Goal: Information Seeking & Learning: Learn about a topic

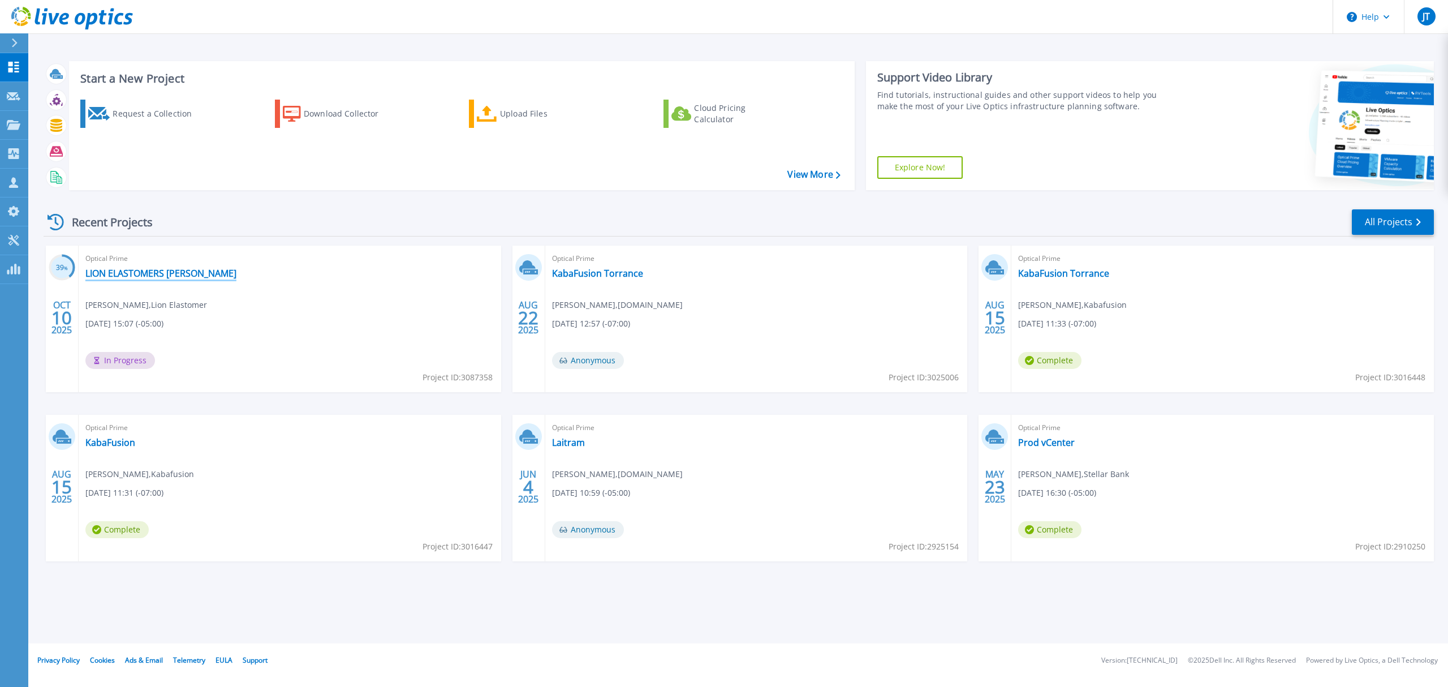
click at [165, 277] on link "LION ELASTOMERS [PERSON_NAME]" at bounding box center [160, 273] width 151 height 11
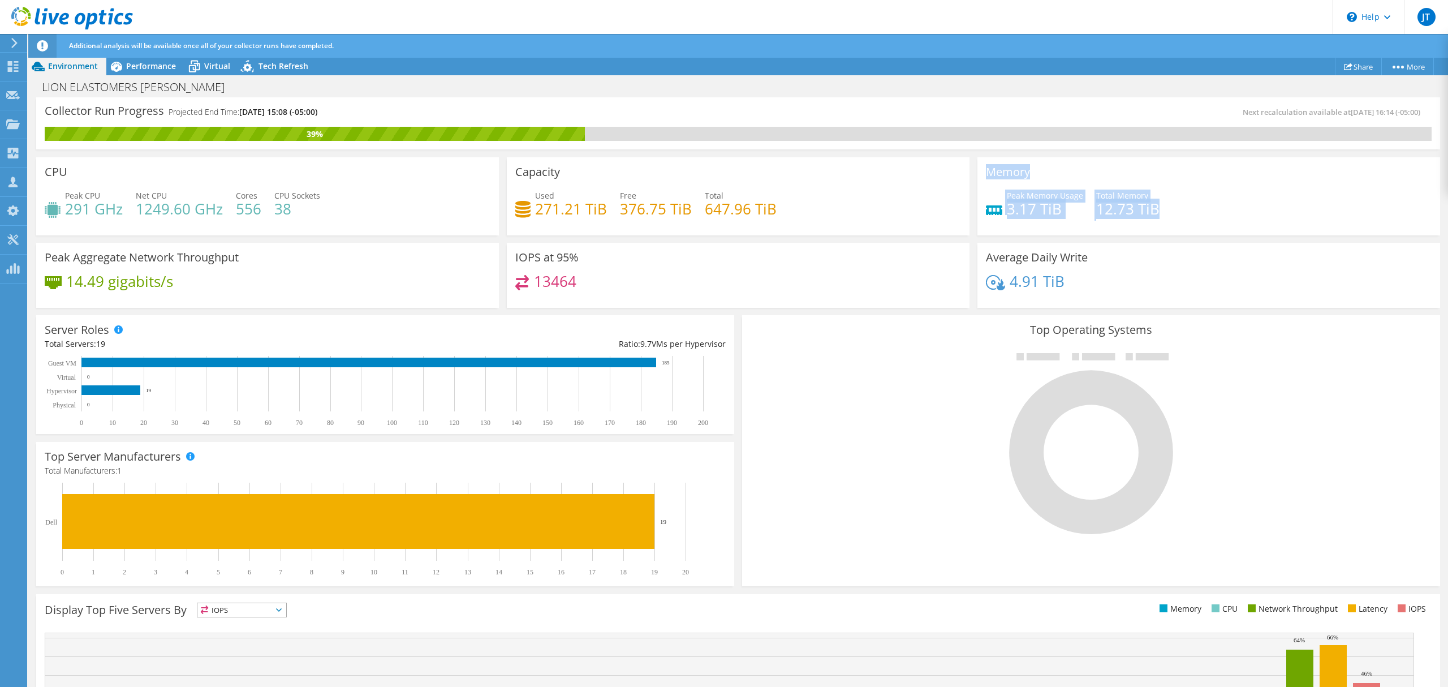
drag, startPoint x: 1150, startPoint y: 213, endPoint x: 967, endPoint y: 163, distance: 190.4
click at [973, 164] on div "Memory Peak Memory Usage 3.17 TiB Total Memory 12.73 TiB" at bounding box center [1208, 194] width 471 height 82
click at [986, 174] on h3 "Memory" at bounding box center [1008, 172] width 44 height 12
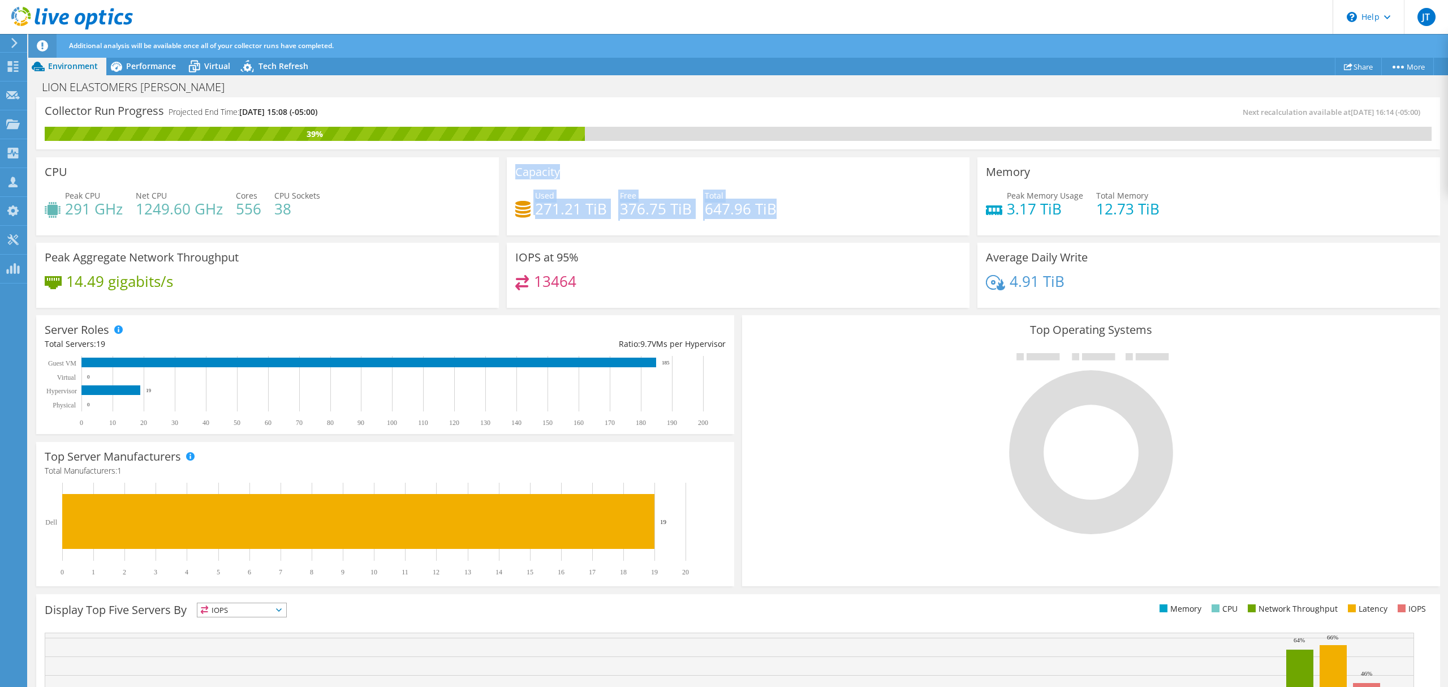
drag, startPoint x: 779, startPoint y: 199, endPoint x: 508, endPoint y: 175, distance: 272.5
click at [508, 175] on div "Capacity Used 271.21 TiB Free 376.75 TiB Total 647.96 TiB" at bounding box center [738, 196] width 463 height 78
click at [10, 69] on use at bounding box center [13, 66] width 11 height 11
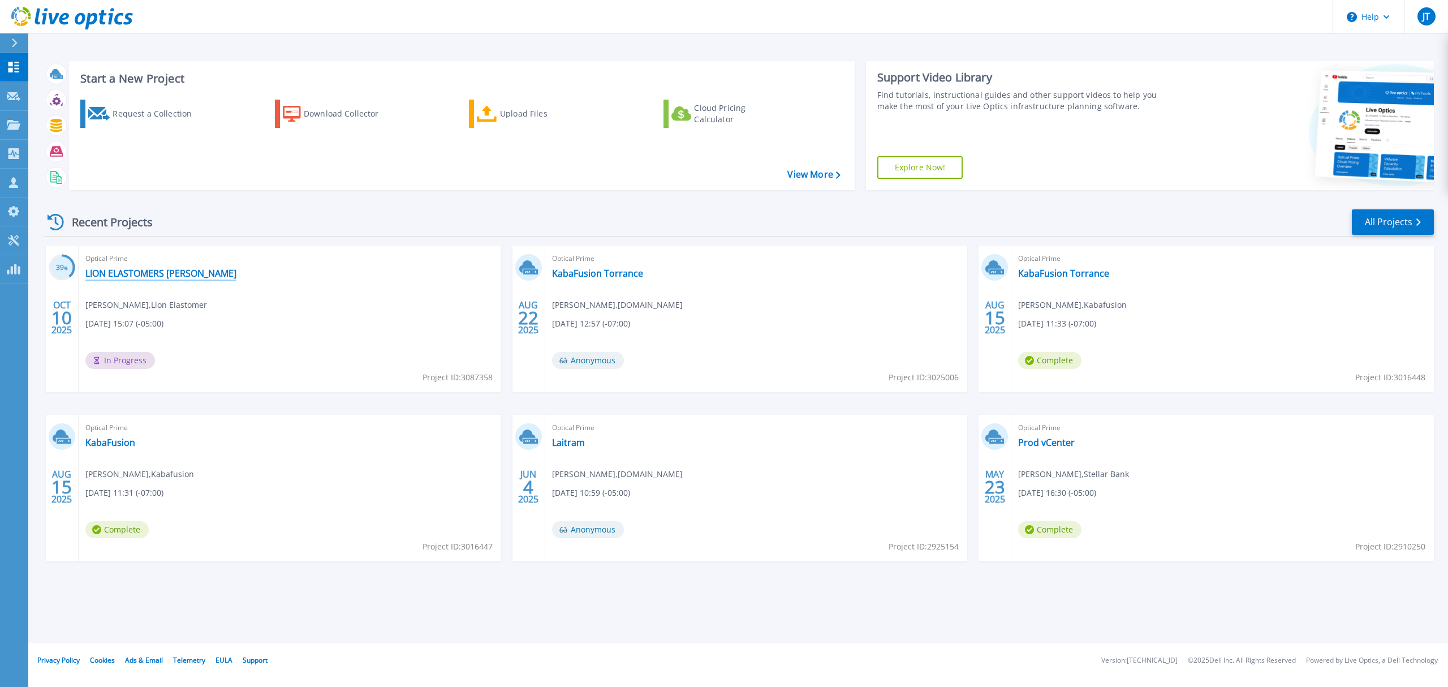
click at [172, 278] on link "LION ELASTOMERS [PERSON_NAME]" at bounding box center [160, 273] width 151 height 11
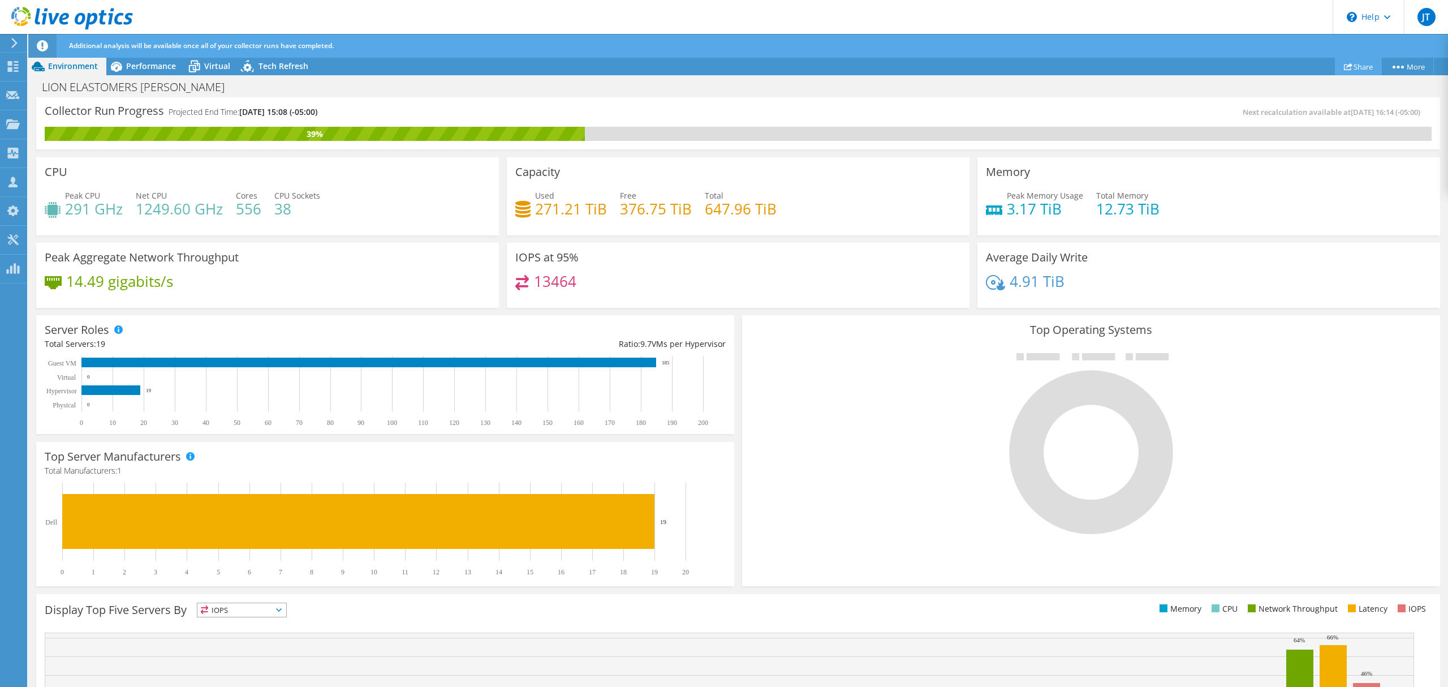
click at [1362, 73] on link "Share" at bounding box center [1358, 67] width 47 height 18
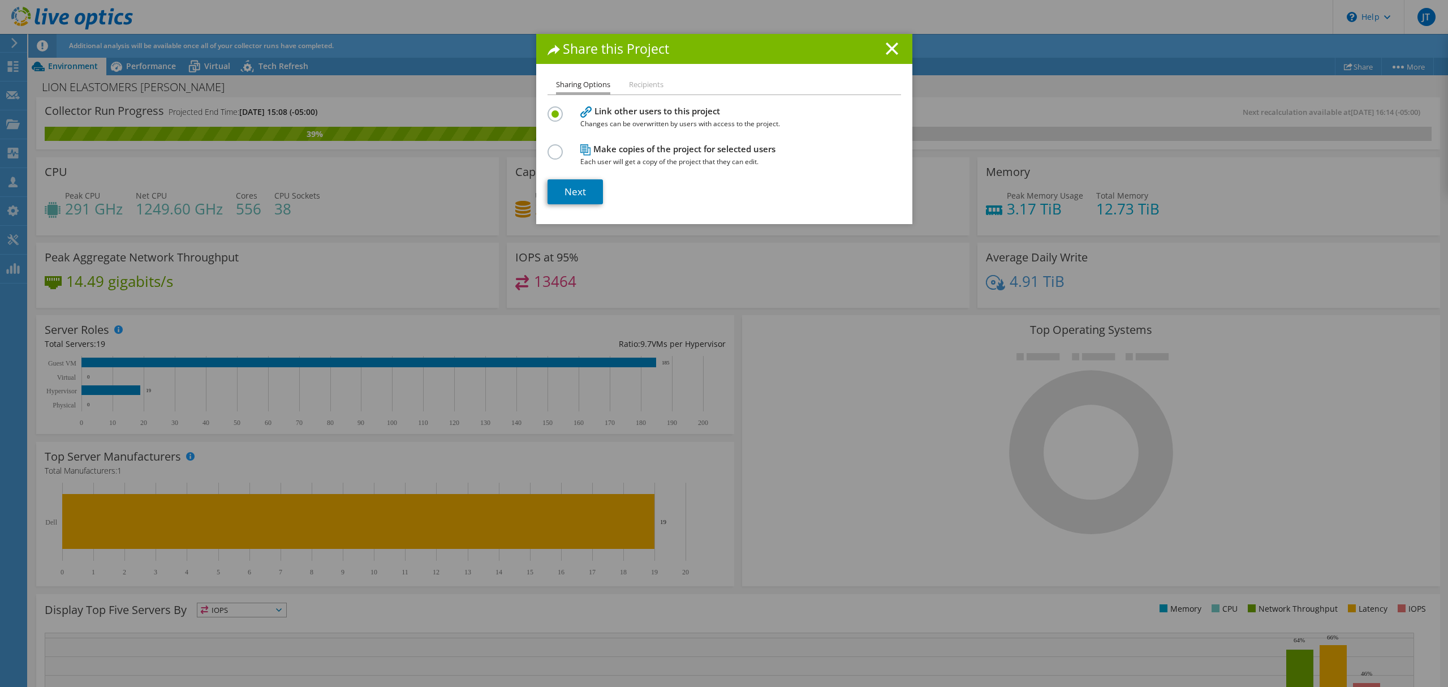
click at [478, 107] on div "Share this Project Sharing Options Recipients Link other users to this project …" at bounding box center [724, 343] width 1448 height 619
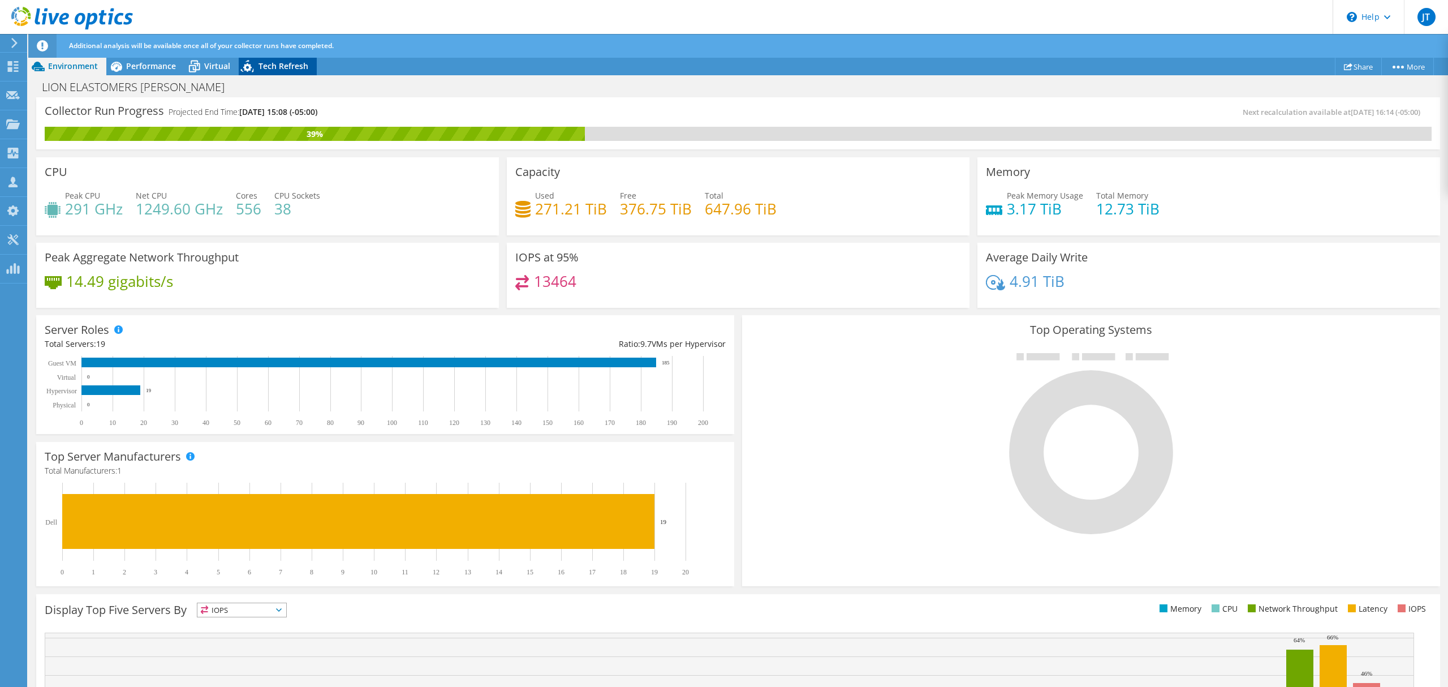
click at [267, 66] on span "Tech Refresh" at bounding box center [283, 66] width 50 height 11
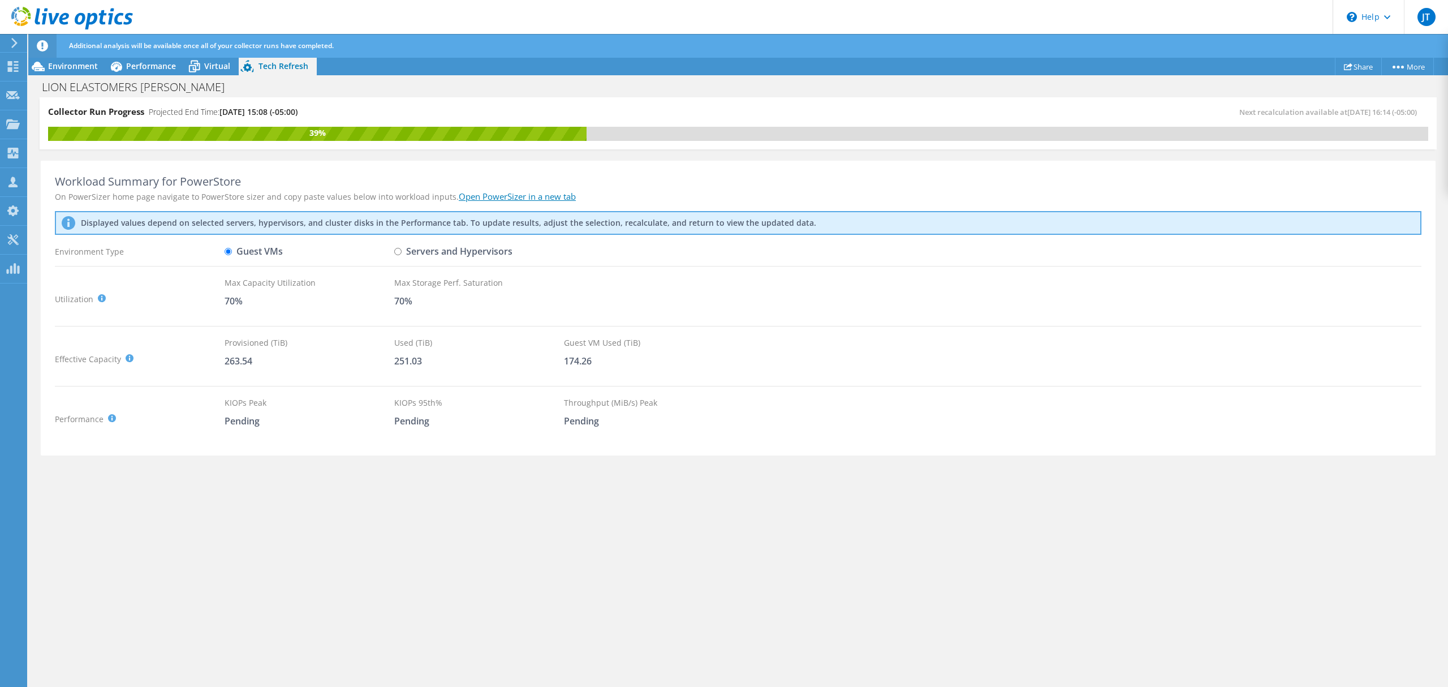
click at [423, 256] on label "Servers and Hypervisors" at bounding box center [453, 251] width 118 height 20
click at [402, 255] on input "Servers and Hypervisors" at bounding box center [397, 251] width 7 height 7
radio input "true"
click at [266, 252] on label "Guest VMs" at bounding box center [254, 251] width 58 height 20
click at [232, 252] on input "Guest VMs" at bounding box center [228, 251] width 7 height 7
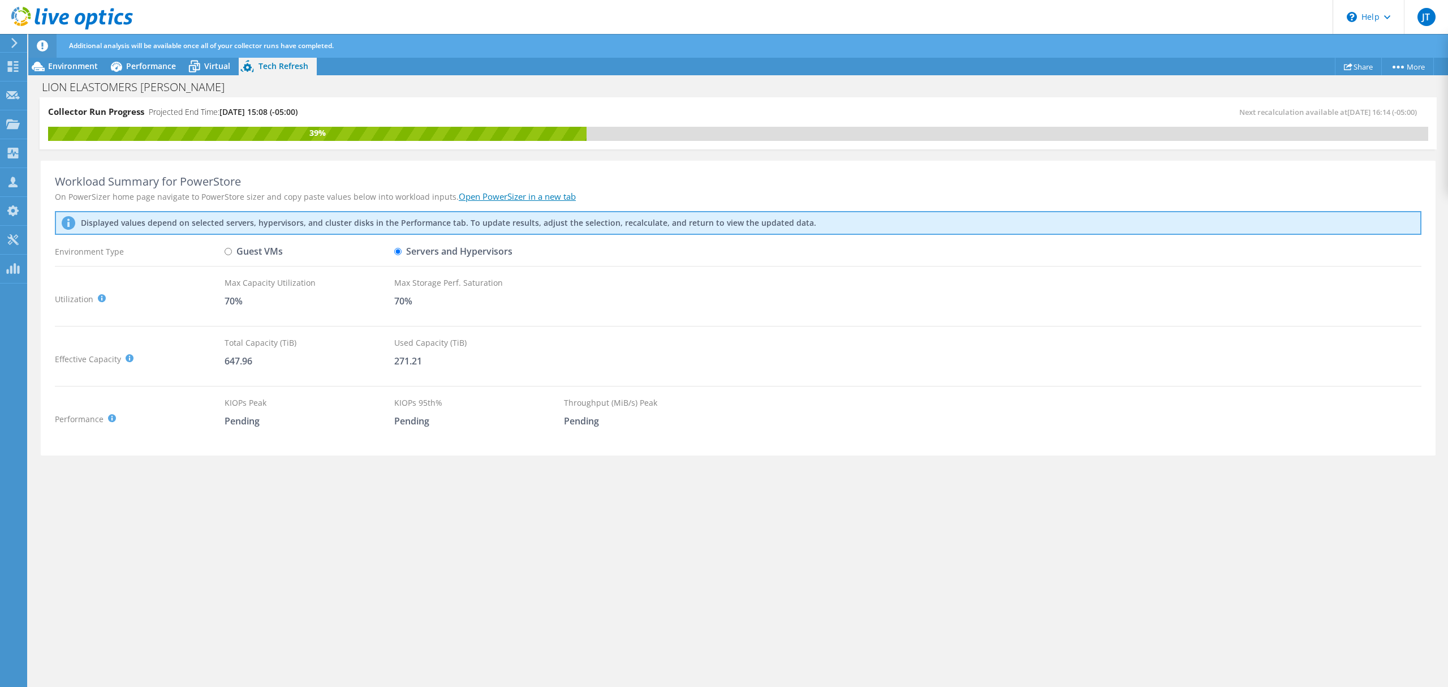
radio input "true"
radio input "false"
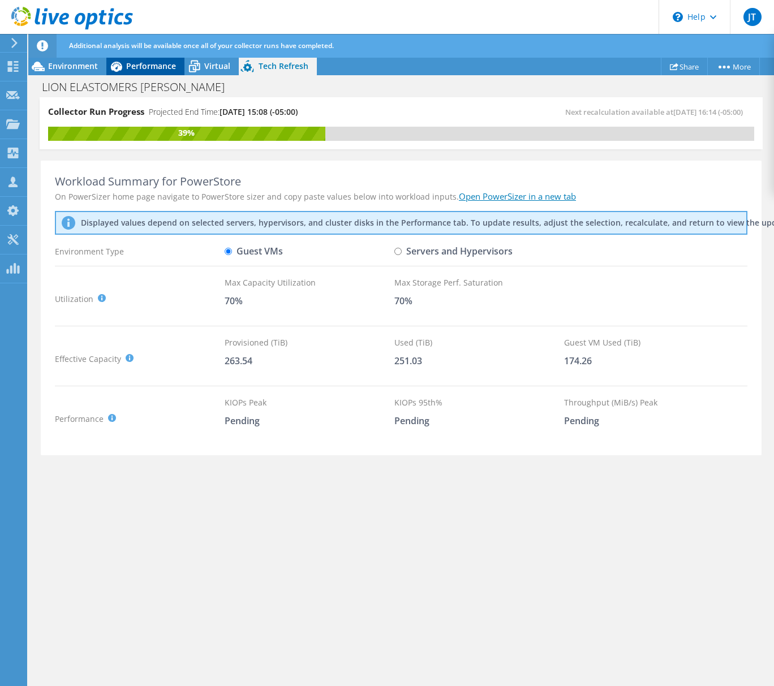
click at [154, 66] on span "Performance" at bounding box center [151, 66] width 50 height 11
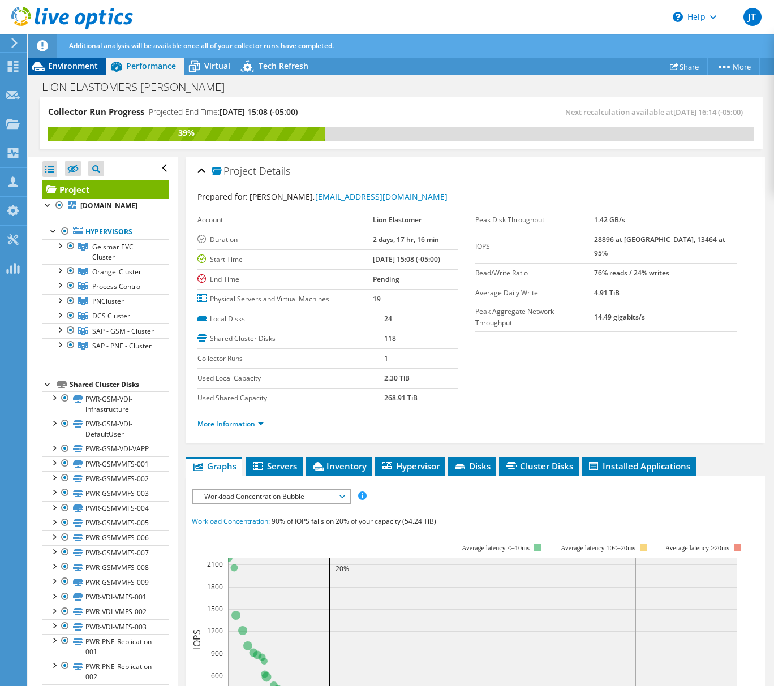
click at [82, 71] on div "Environment" at bounding box center [67, 66] width 78 height 18
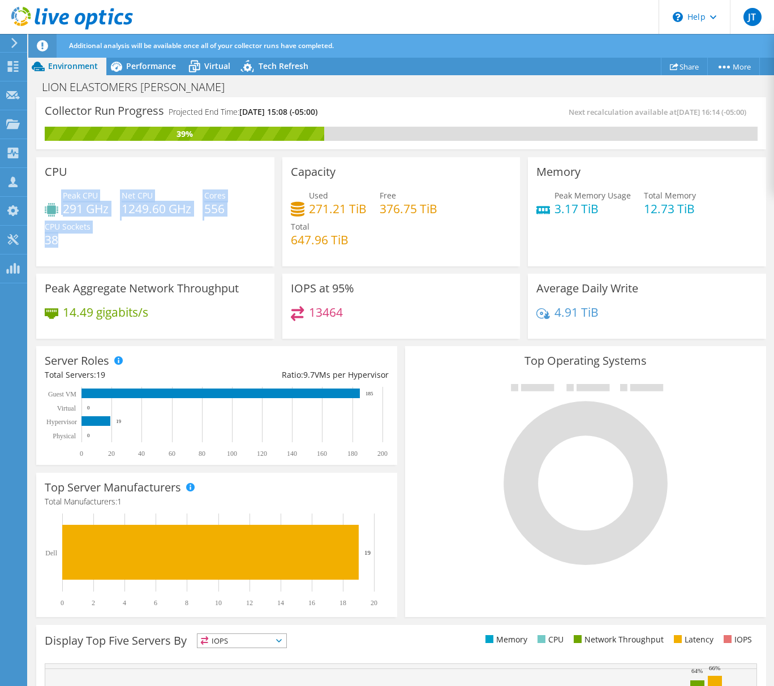
drag, startPoint x: 64, startPoint y: 209, endPoint x: 165, endPoint y: 234, distance: 104.2
click at [166, 234] on div "Peak CPU 291 GHz Net CPU 1249.60 GHz Cores 556 CPU Sockets 38" at bounding box center [155, 223] width 221 height 68
click at [140, 236] on div "Peak CPU 291 GHz Net CPU 1249.60 GHz Cores 556 CPU Sockets 38" at bounding box center [155, 223] width 221 height 68
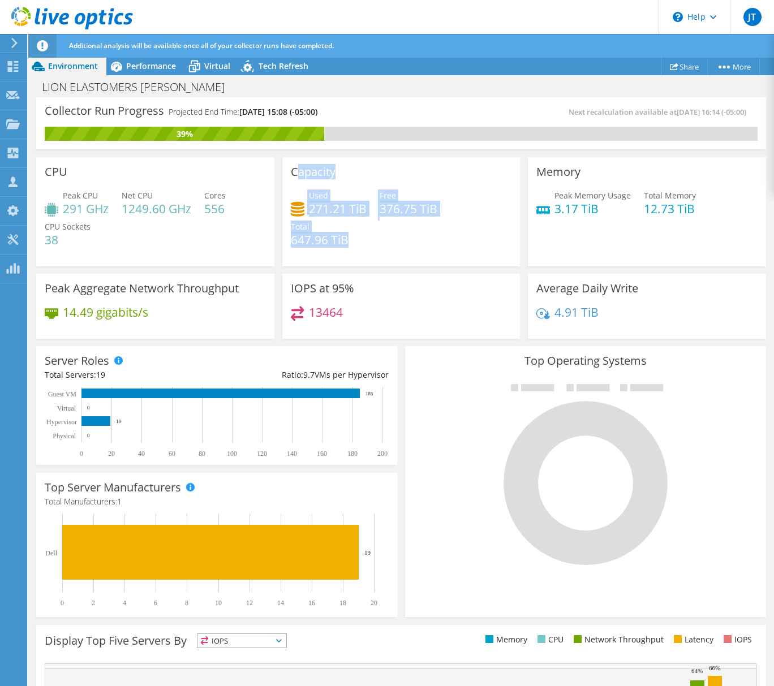
drag, startPoint x: 344, startPoint y: 243, endPoint x: 288, endPoint y: 172, distance: 89.8
click at [290, 172] on div "Capacity Used 271.21 TiB Free 376.75 TiB Total 647.96 TiB" at bounding box center [401, 211] width 238 height 109
click at [313, 213] on h4 "271.21 TiB" at bounding box center [338, 208] width 58 height 12
drag, startPoint x: 290, startPoint y: 168, endPoint x: 366, endPoint y: 256, distance: 117.0
click at [366, 256] on div "Capacity Used 271.21 TiB Free 376.75 TiB Total 647.96 TiB" at bounding box center [401, 211] width 238 height 109
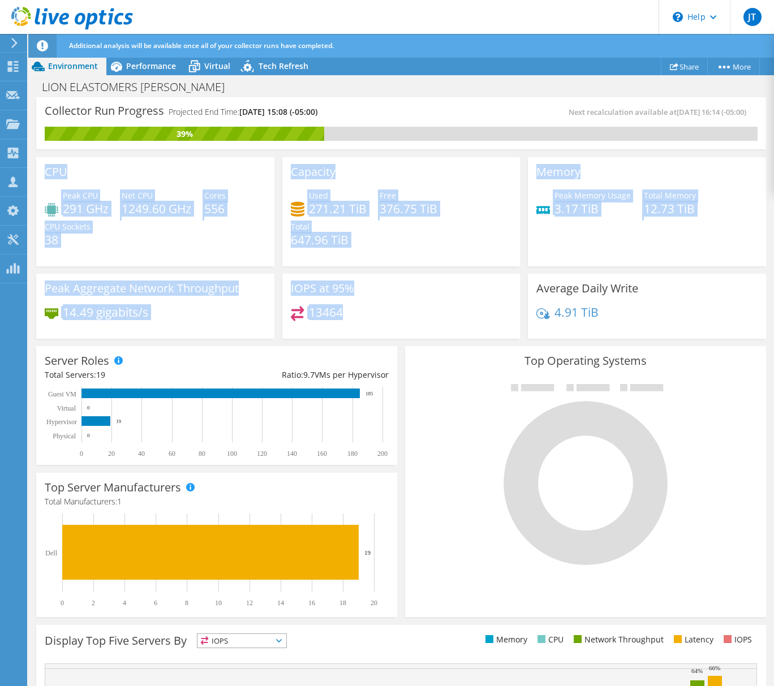
drag, startPoint x: 347, startPoint y: 313, endPoint x: 38, endPoint y: 172, distance: 339.6
click at [38, 172] on div "CPU Peak CPU 291 GHz Net CPU 1249.60 GHz Cores 556 CPU Sockets 38 Capacity Used…" at bounding box center [400, 247] width 737 height 189
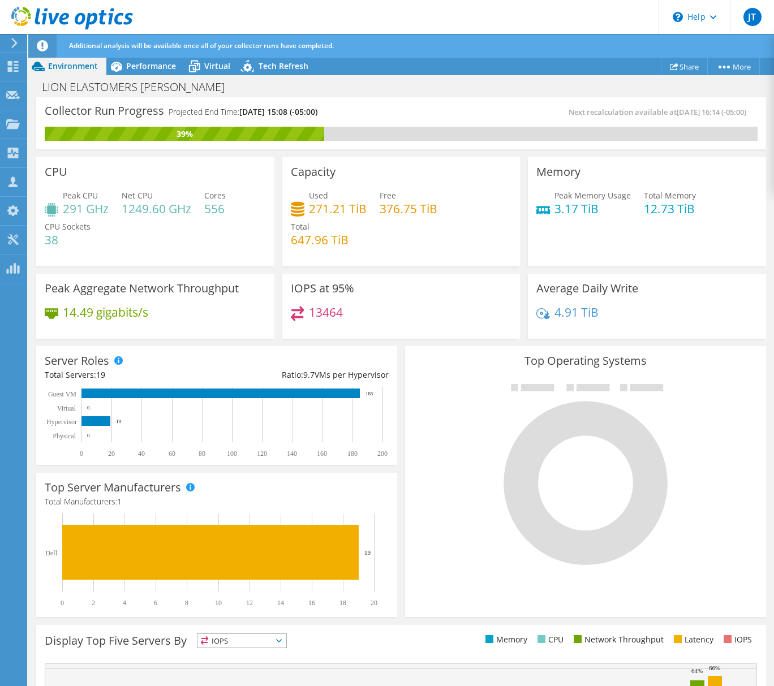
click at [38, 172] on div "CPU Peak CPU 291 GHz Net CPU 1249.60 GHz Cores 556 CPU Sockets 38" at bounding box center [155, 211] width 238 height 109
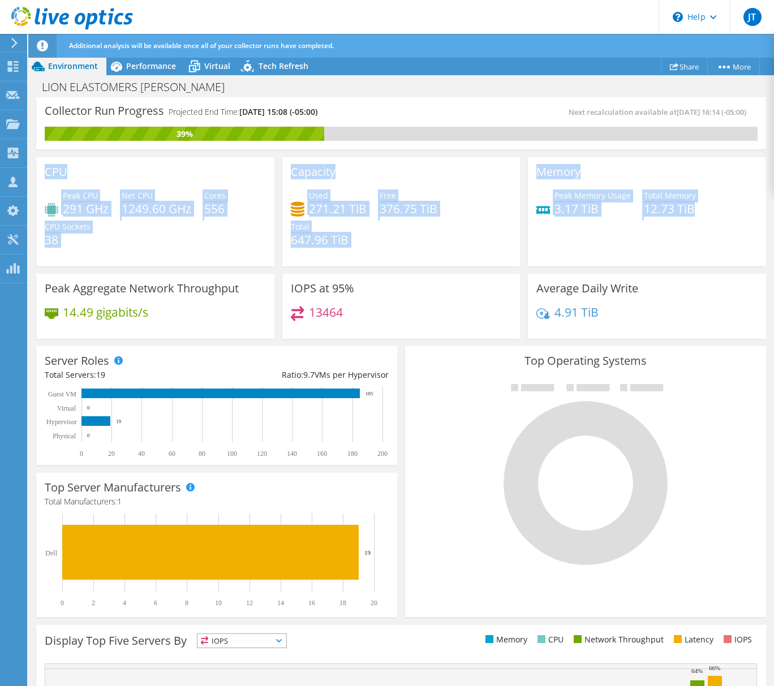
drag, startPoint x: 38, startPoint y: 172, endPoint x: 695, endPoint y: 202, distance: 656.8
click at [695, 202] on div "CPU Peak CPU 291 GHz Net CPU 1249.60 GHz Cores 556 CPU Sockets 38 Capacity Used…" at bounding box center [400, 247] width 737 height 189
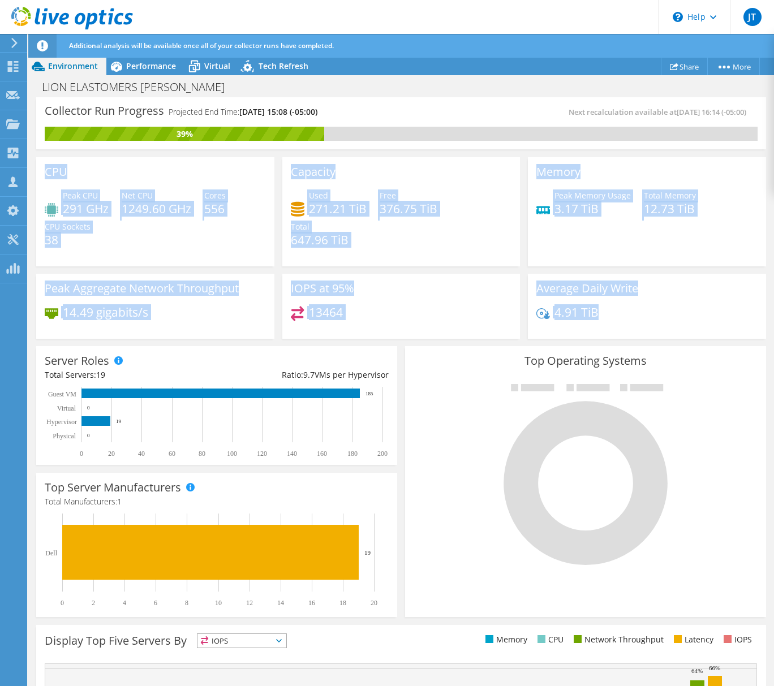
drag, startPoint x: 571, startPoint y: 304, endPoint x: 41, endPoint y: 167, distance: 547.2
click at [41, 167] on div "CPU Peak CPU 291 GHz Net CPU 1249.60 GHz Cores 556 CPU Sockets 38 Capacity Used…" at bounding box center [400, 247] width 737 height 189
click at [478, 95] on div "LION ELASTOMERS Severs Print" at bounding box center [400, 86] width 745 height 21
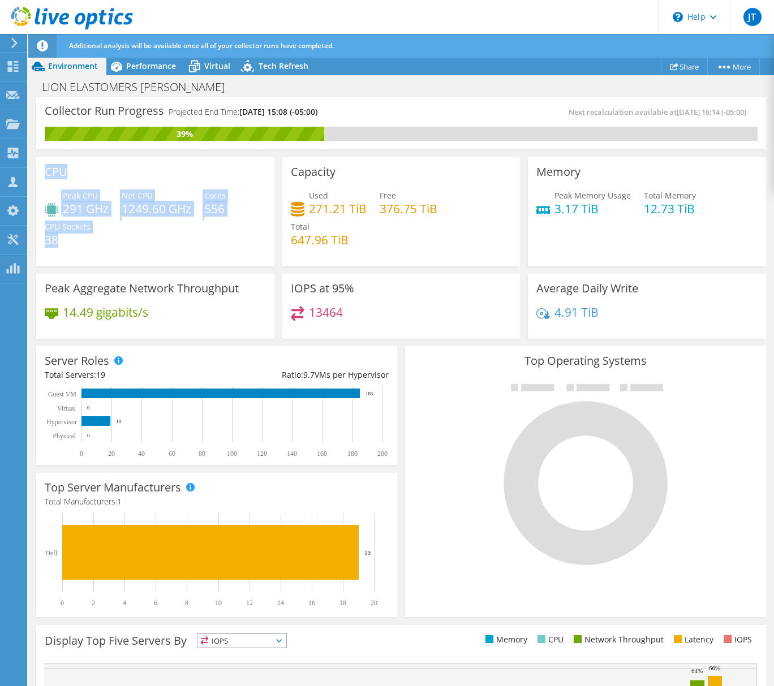
drag, startPoint x: 145, startPoint y: 243, endPoint x: 37, endPoint y: 172, distance: 129.6
click at [37, 172] on div "CPU Peak CPU 291 GHz Net CPU 1249.60 GHz Cores 556 CPU Sockets 38" at bounding box center [155, 211] width 238 height 109
click at [209, 255] on div "Peak CPU 291 GHz Net CPU 1249.60 GHz Cores 556 CPU Sockets 38" at bounding box center [155, 223] width 221 height 68
drag, startPoint x: 96, startPoint y: 238, endPoint x: 40, endPoint y: 166, distance: 90.6
click at [40, 166] on div "CPU Peak CPU 291 GHz Net CPU 1249.60 GHz Cores 556 CPU Sockets 38" at bounding box center [155, 211] width 238 height 109
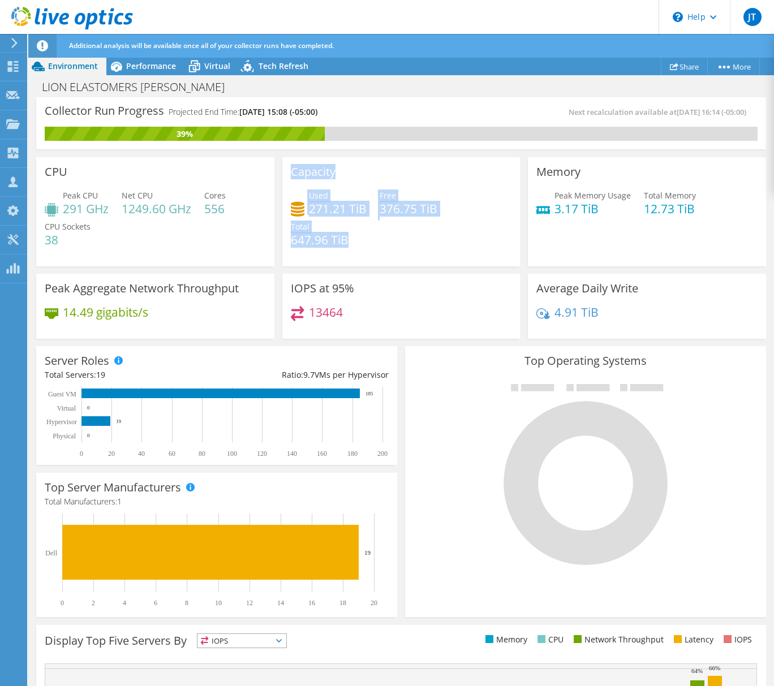
drag, startPoint x: 349, startPoint y: 247, endPoint x: 274, endPoint y: 186, distance: 97.3
click at [278, 186] on div "Capacity Used 271.21 TiB Free 376.75 TiB Total 647.96 TiB" at bounding box center [401, 209] width 246 height 113
click at [207, 249] on div "Peak CPU 291 GHz Net CPU 1249.60 GHz Cores 556 CPU Sockets 38" at bounding box center [155, 223] width 221 height 68
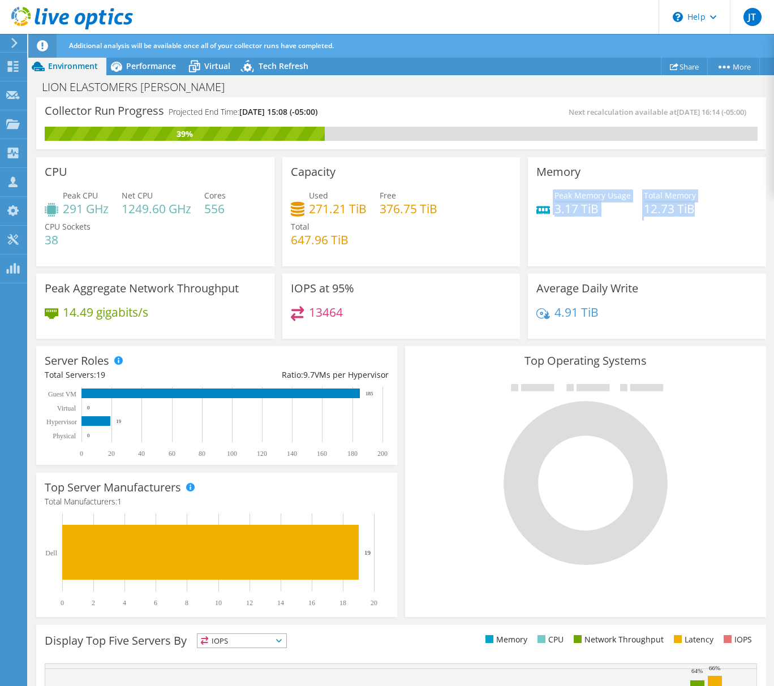
drag, startPoint x: 677, startPoint y: 209, endPoint x: 485, endPoint y: 180, distance: 194.4
click at [486, 182] on div "CPU Peak CPU 291 GHz Net CPU 1249.60 GHz Cores 556 CPU Sockets 38 Capacity Used…" at bounding box center [400, 247] width 737 height 189
click at [146, 68] on span "Performance" at bounding box center [151, 66] width 50 height 11
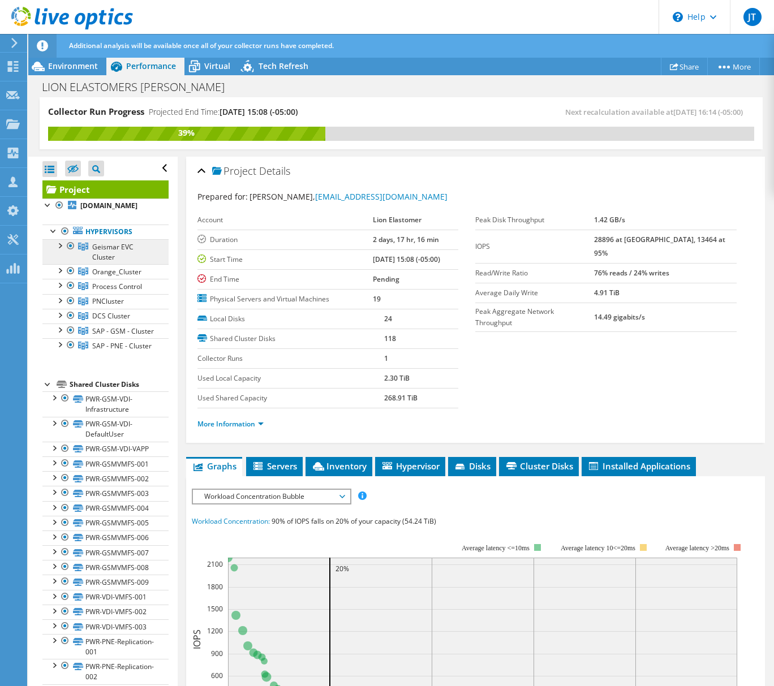
click at [120, 264] on link "Geismar EVC Cluster" at bounding box center [105, 251] width 126 height 25
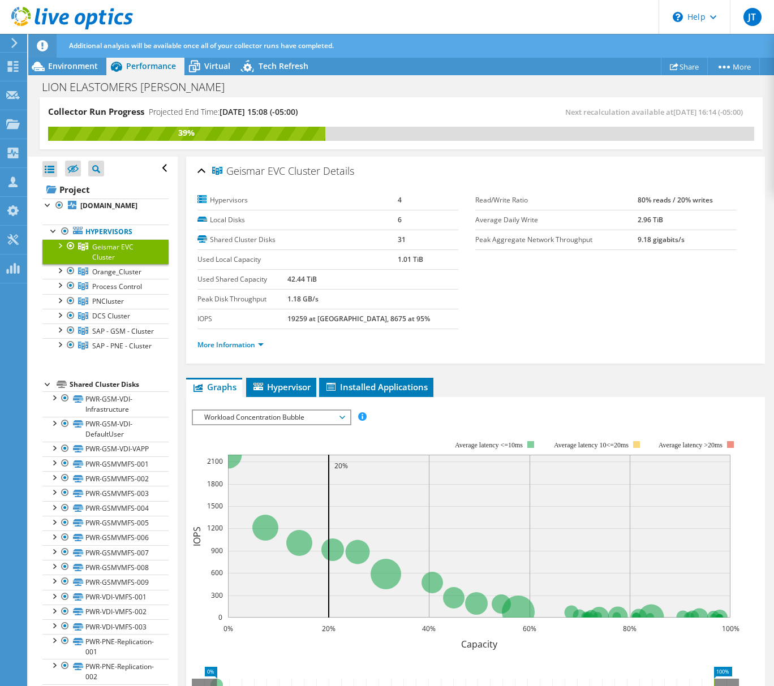
click at [57, 251] on div at bounding box center [59, 244] width 11 height 11
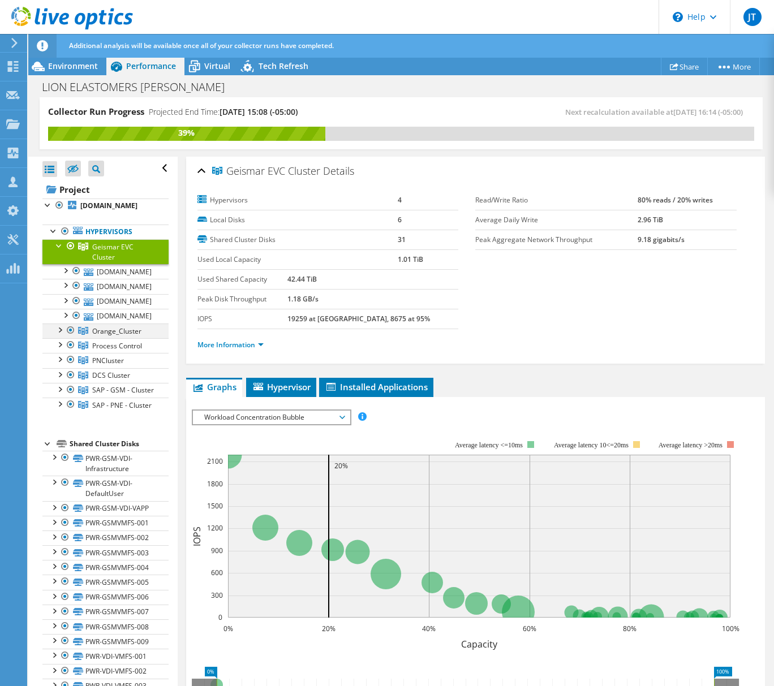
click at [59, 335] on div at bounding box center [59, 329] width 11 height 11
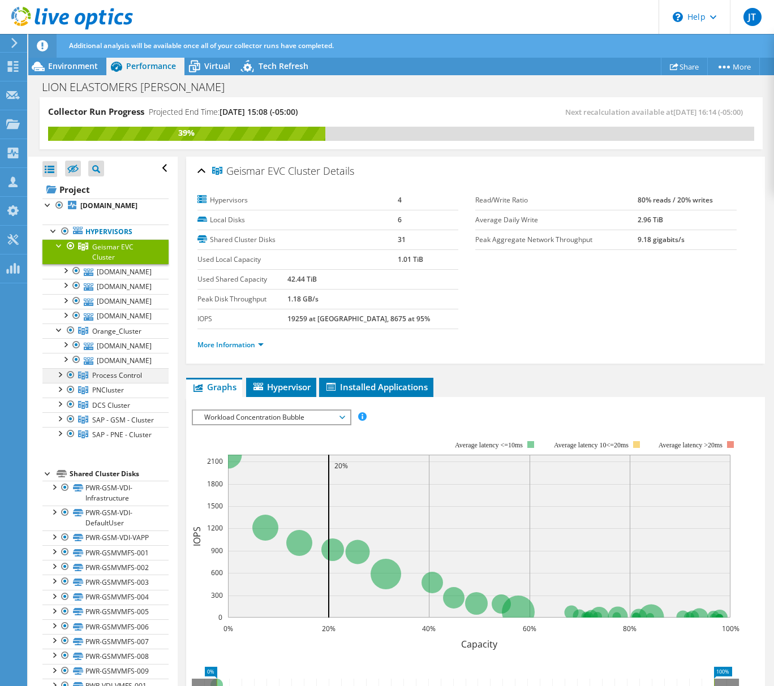
click at [59, 379] on div at bounding box center [59, 373] width 11 height 11
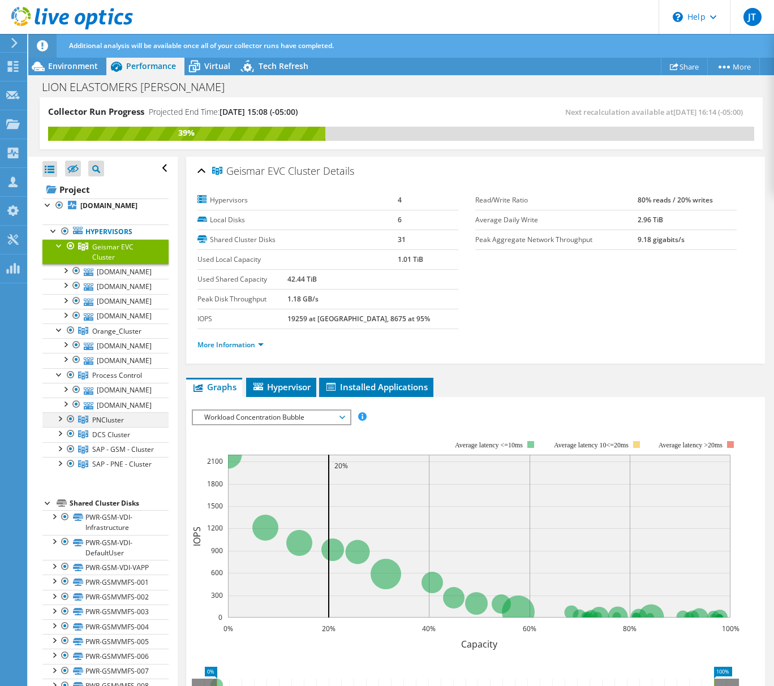
click at [59, 424] on div at bounding box center [59, 417] width 11 height 11
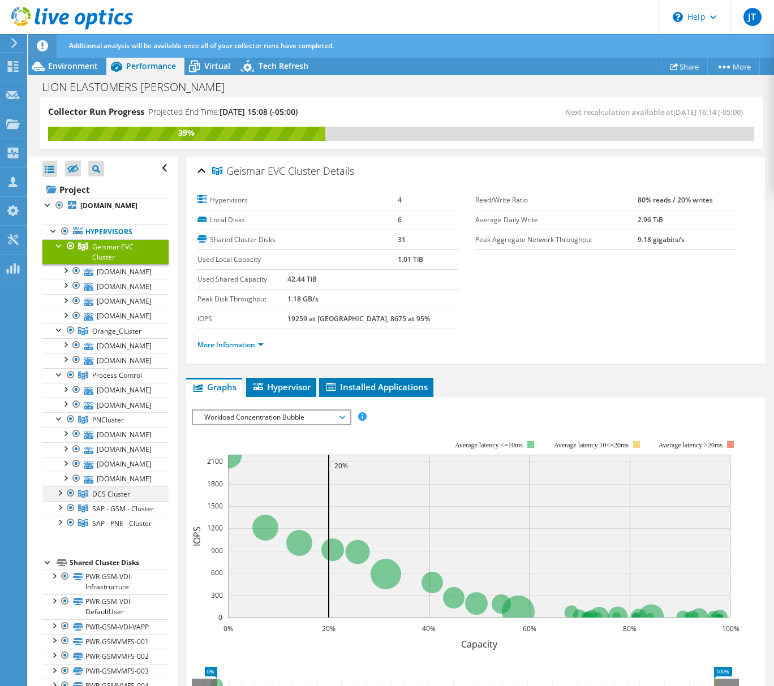
click at [59, 498] on div at bounding box center [59, 491] width 11 height 11
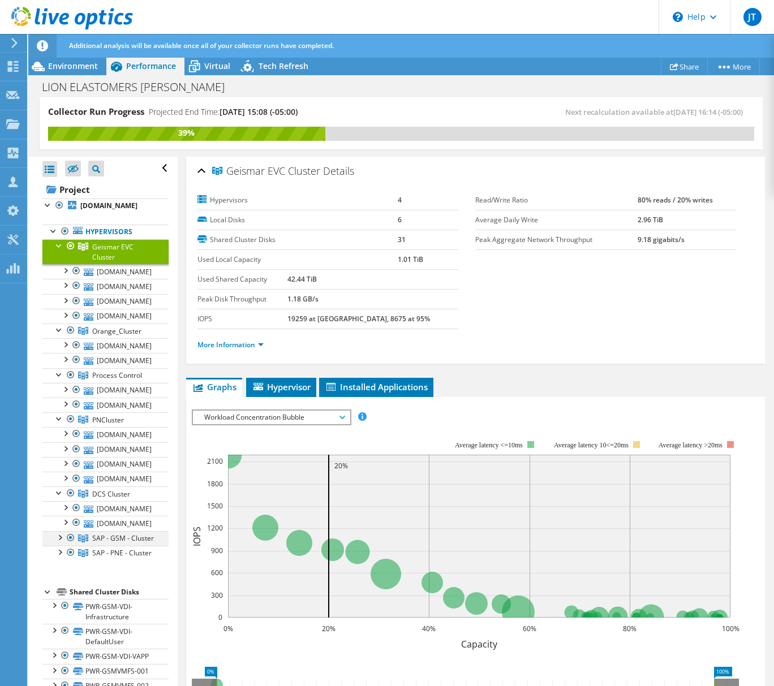
click at [59, 542] on div at bounding box center [59, 536] width 11 height 11
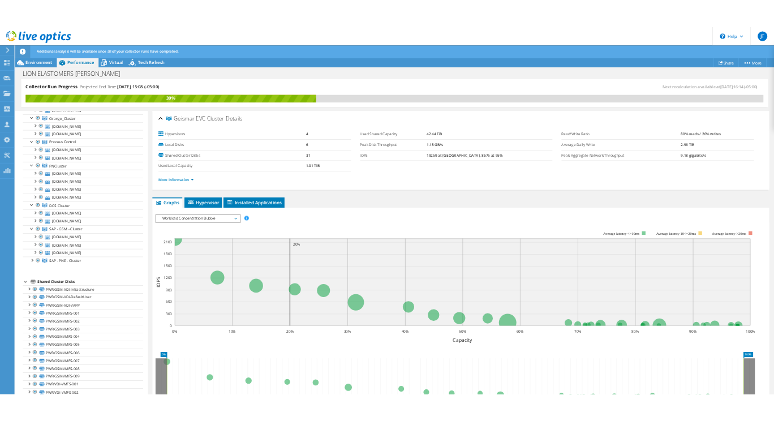
scroll to position [120, 0]
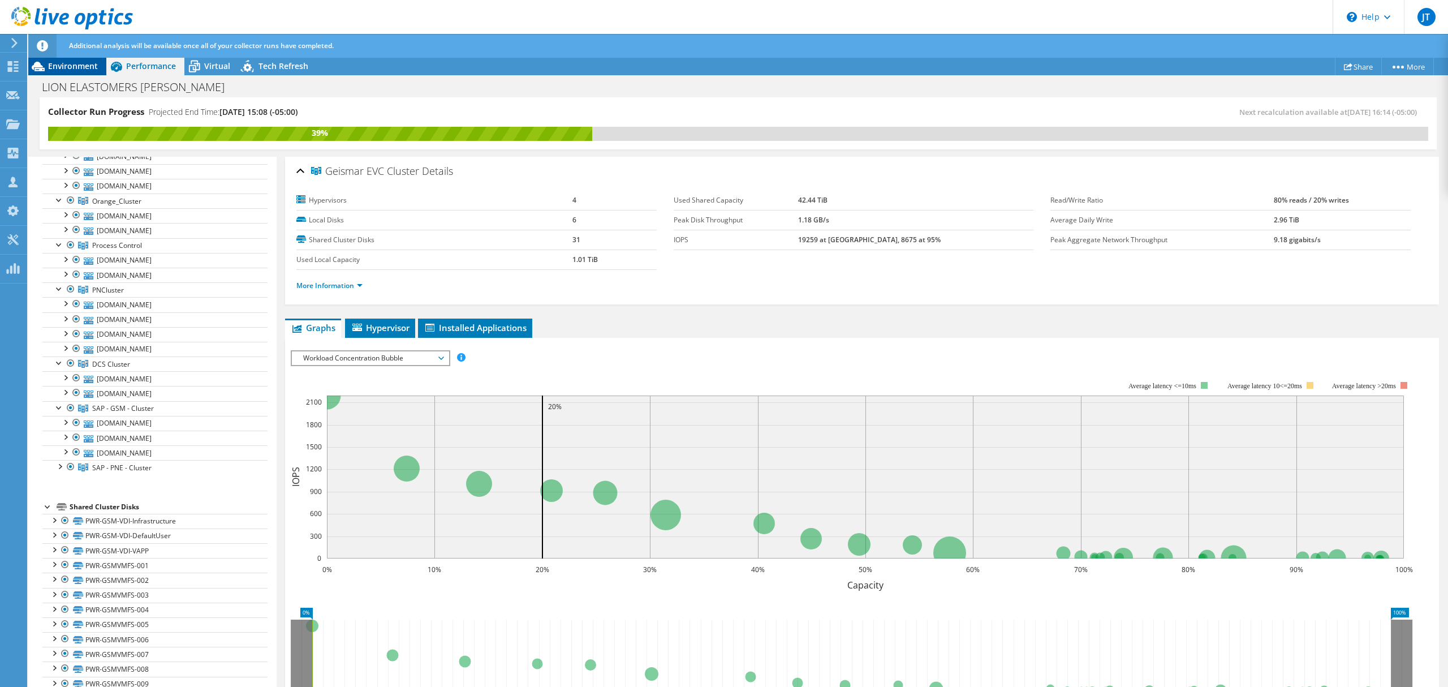
click at [88, 73] on div "Environment" at bounding box center [67, 66] width 78 height 18
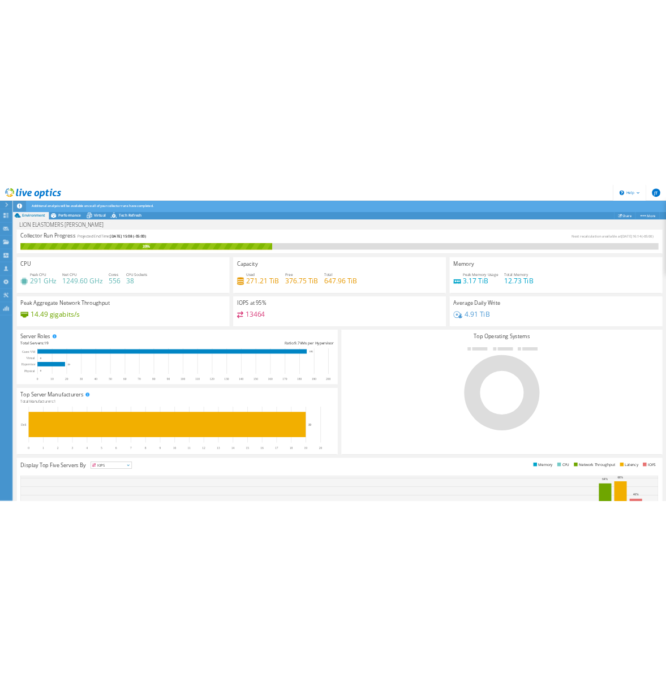
scroll to position [161, 0]
